Goal: Task Accomplishment & Management: Use online tool/utility

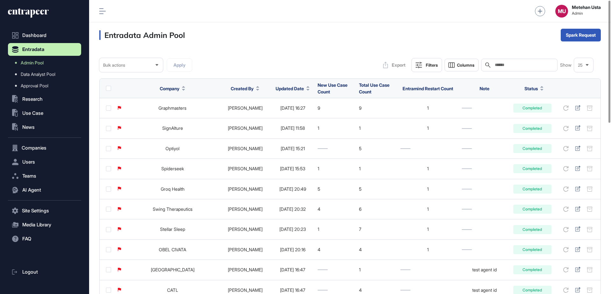
click at [278, 90] on span "Updated Date" at bounding box center [290, 88] width 28 height 7
click at [287, 116] on span "Sort Descending" at bounding box center [290, 114] width 25 height 5
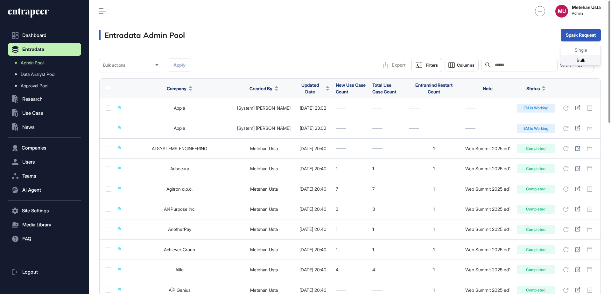
click at [570, 60] on div "Bulk" at bounding box center [580, 60] width 39 height 10
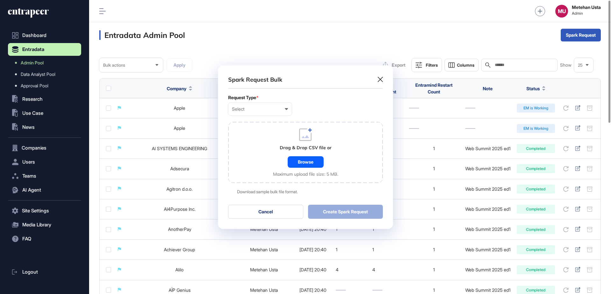
scroll to position [0, 3]
click at [263, 112] on div "Select User Company Customer Request ID" at bounding box center [260, 109] width 64 height 13
click at [0, 0] on div "Company" at bounding box center [0, 0] width 0 height 0
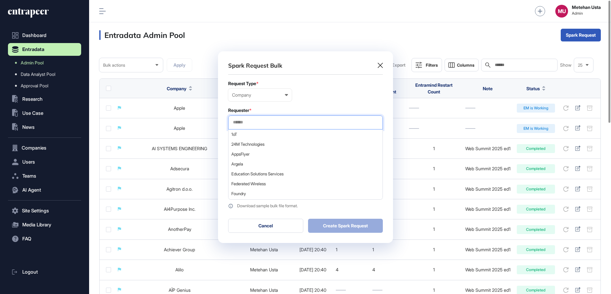
click at [269, 120] on input "text" at bounding box center [305, 121] width 146 height 5
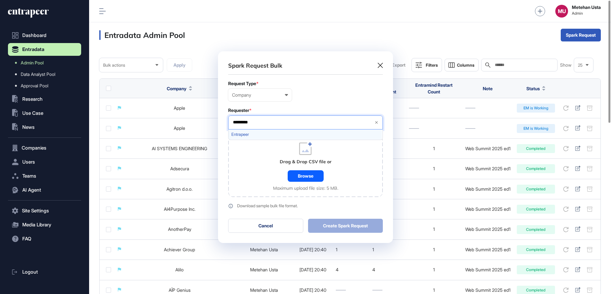
type input "*********"
click at [271, 133] on span "Entrapeer" at bounding box center [305, 134] width 148 height 5
click at [306, 110] on div "Requester *" at bounding box center [305, 110] width 155 height 5
click at [302, 178] on div "Browse" at bounding box center [306, 175] width 36 height 11
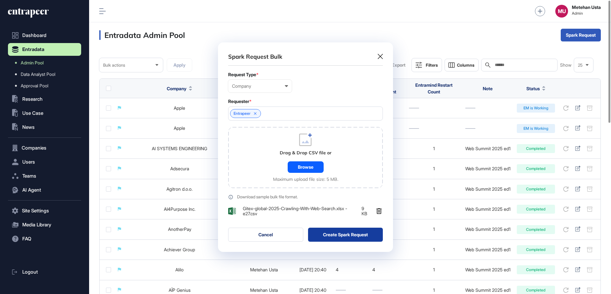
click at [351, 233] on button "Create Spark Request" at bounding box center [345, 234] width 75 height 14
